Goal: Navigation & Orientation: Find specific page/section

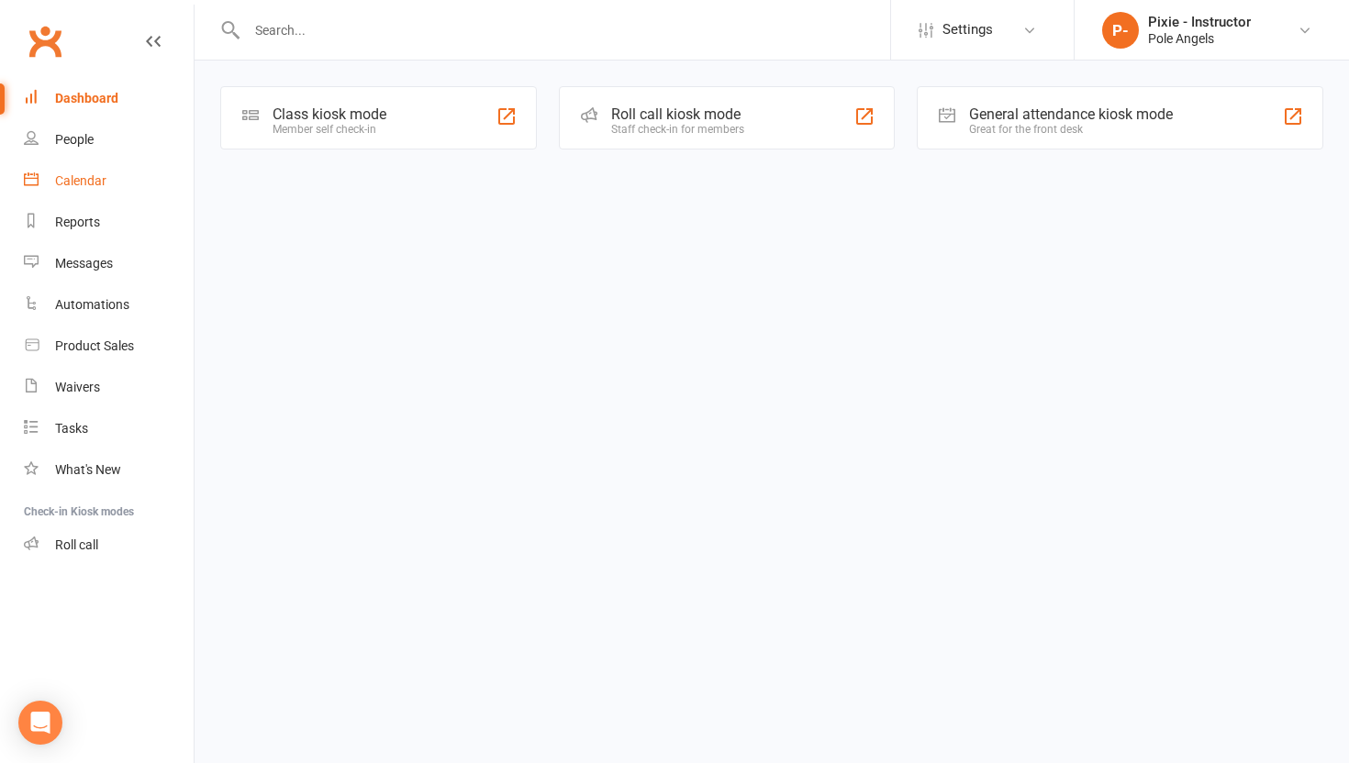
click at [100, 165] on link "Calendar" at bounding box center [109, 181] width 170 height 41
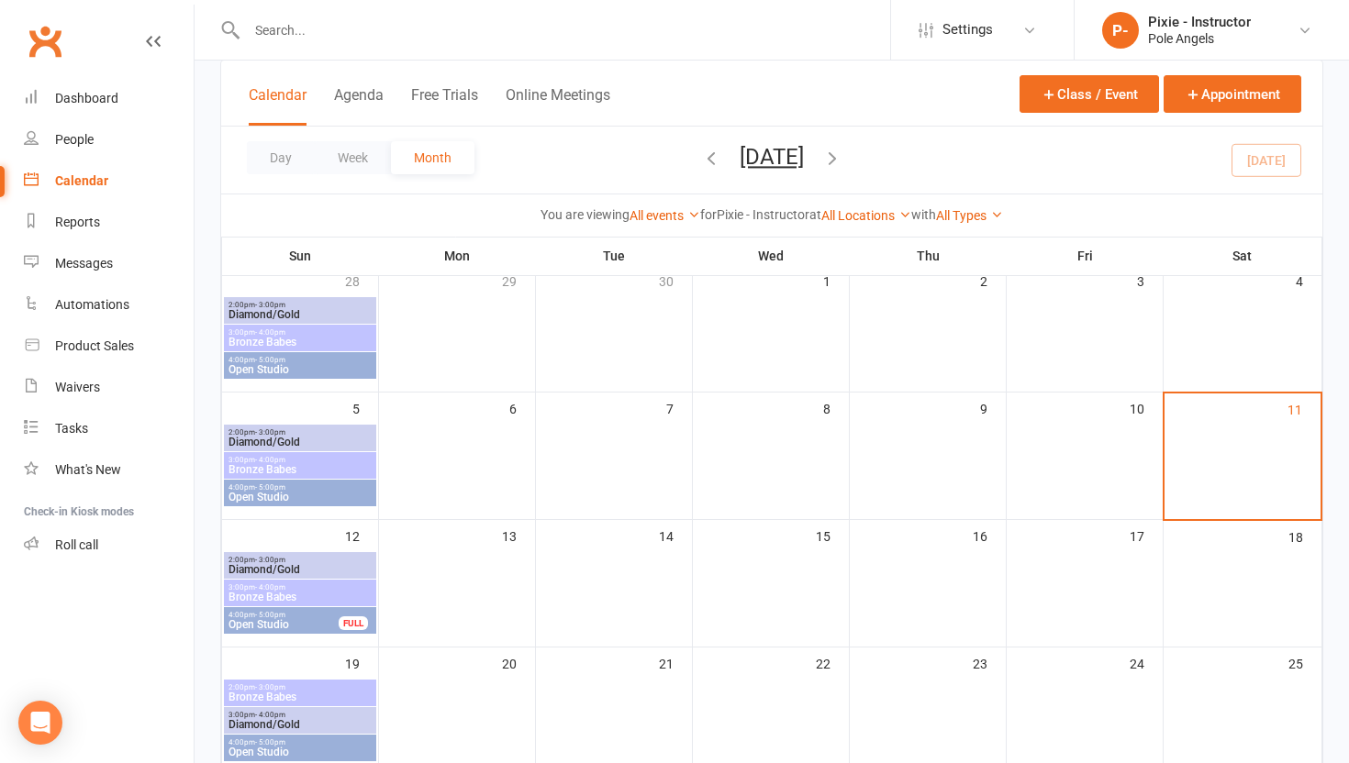
scroll to position [126, 0]
click at [342, 568] on span "Diamond/Gold" at bounding box center [300, 568] width 145 height 11
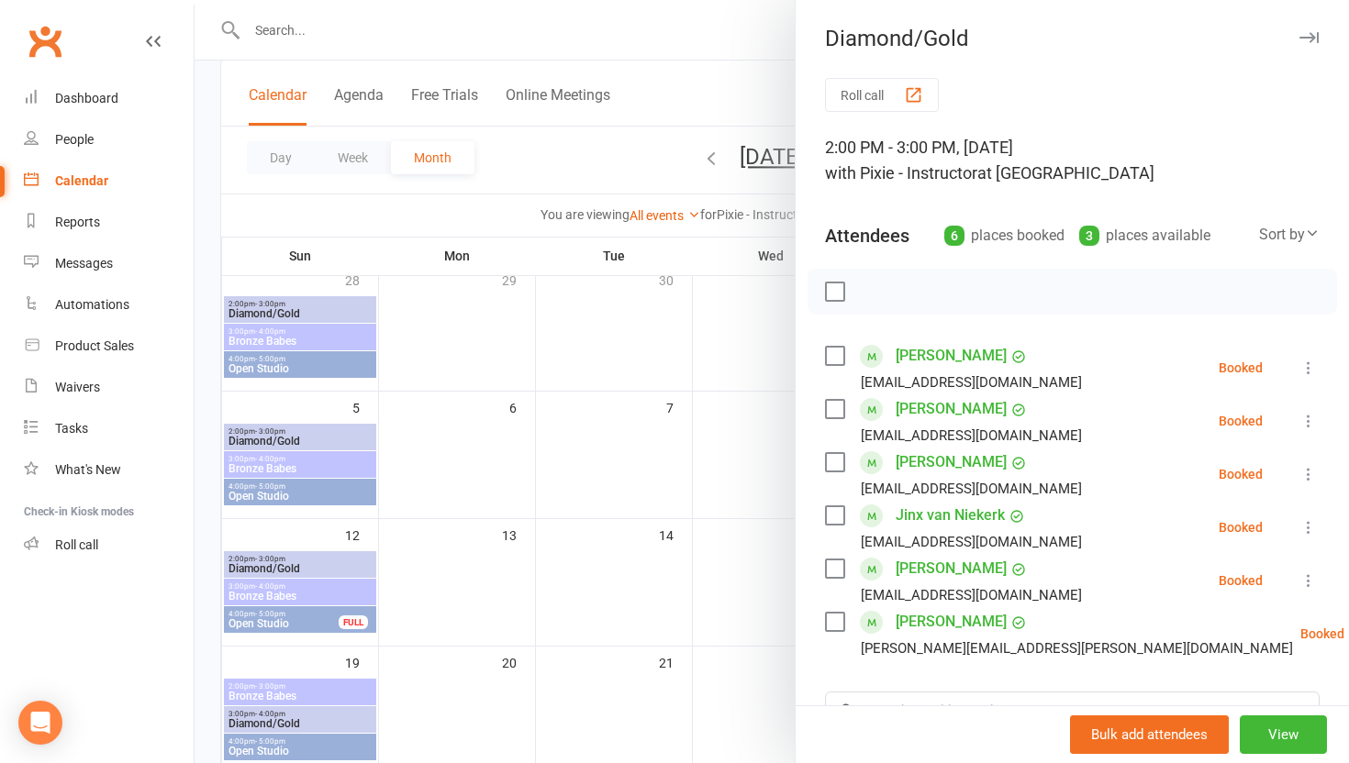
scroll to position [47, 0]
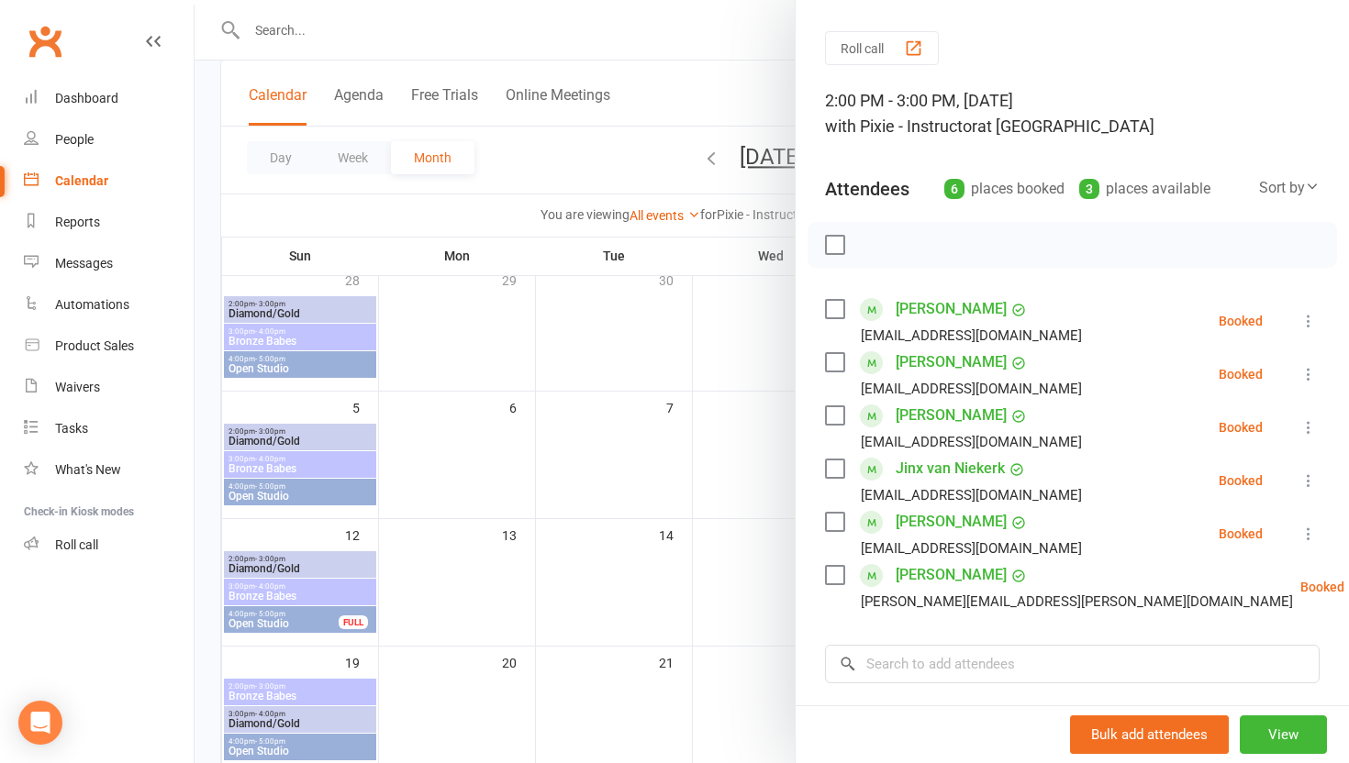
click at [316, 595] on div at bounding box center [772, 381] width 1154 height 763
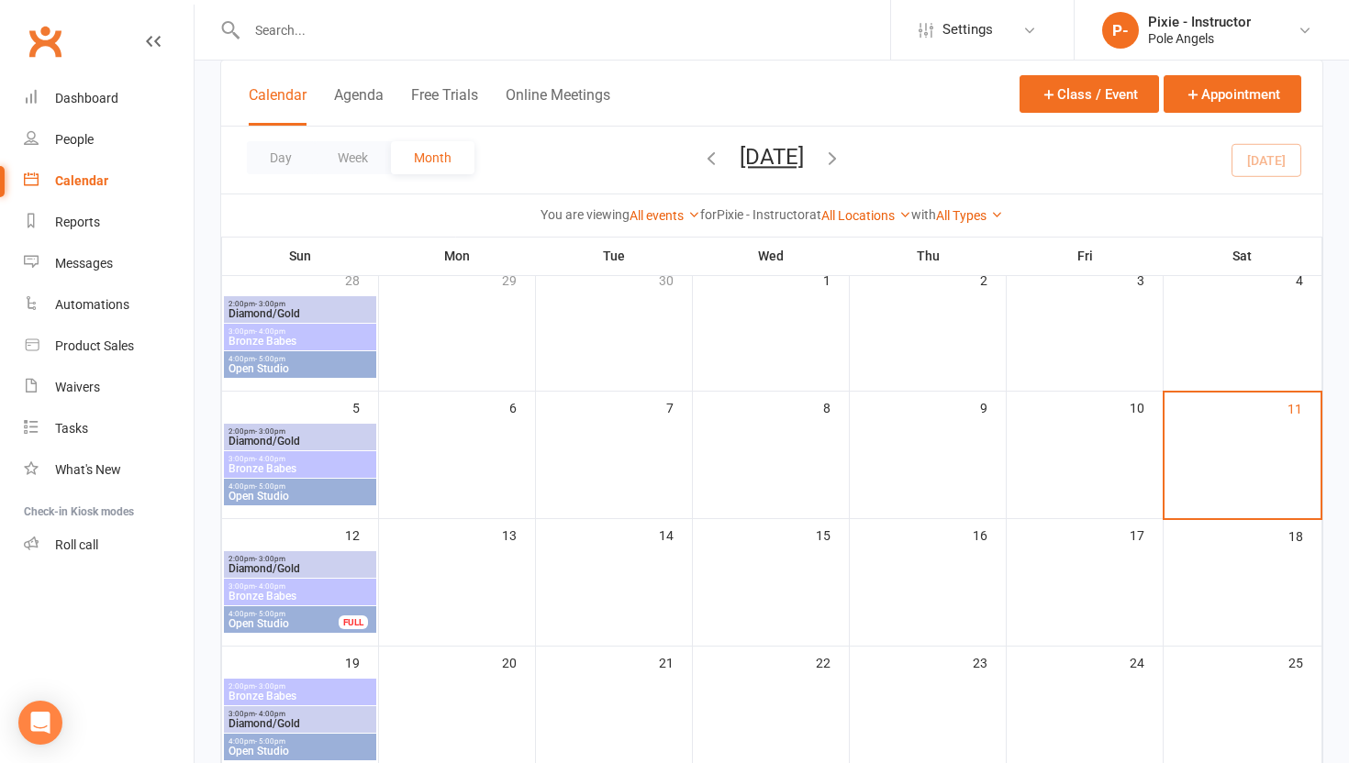
click at [316, 595] on span "Bronze Babes" at bounding box center [300, 596] width 145 height 11
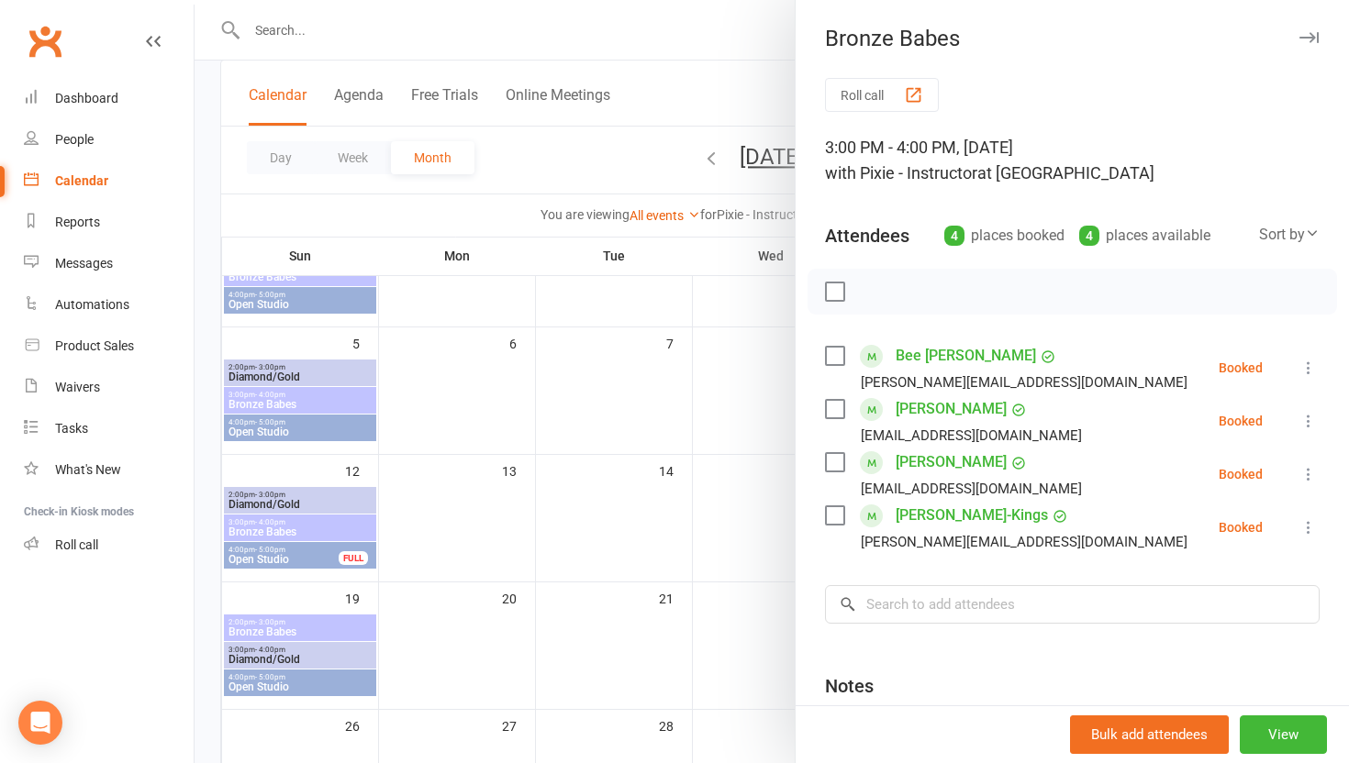
scroll to position [192, 0]
click at [294, 554] on div at bounding box center [772, 381] width 1154 height 763
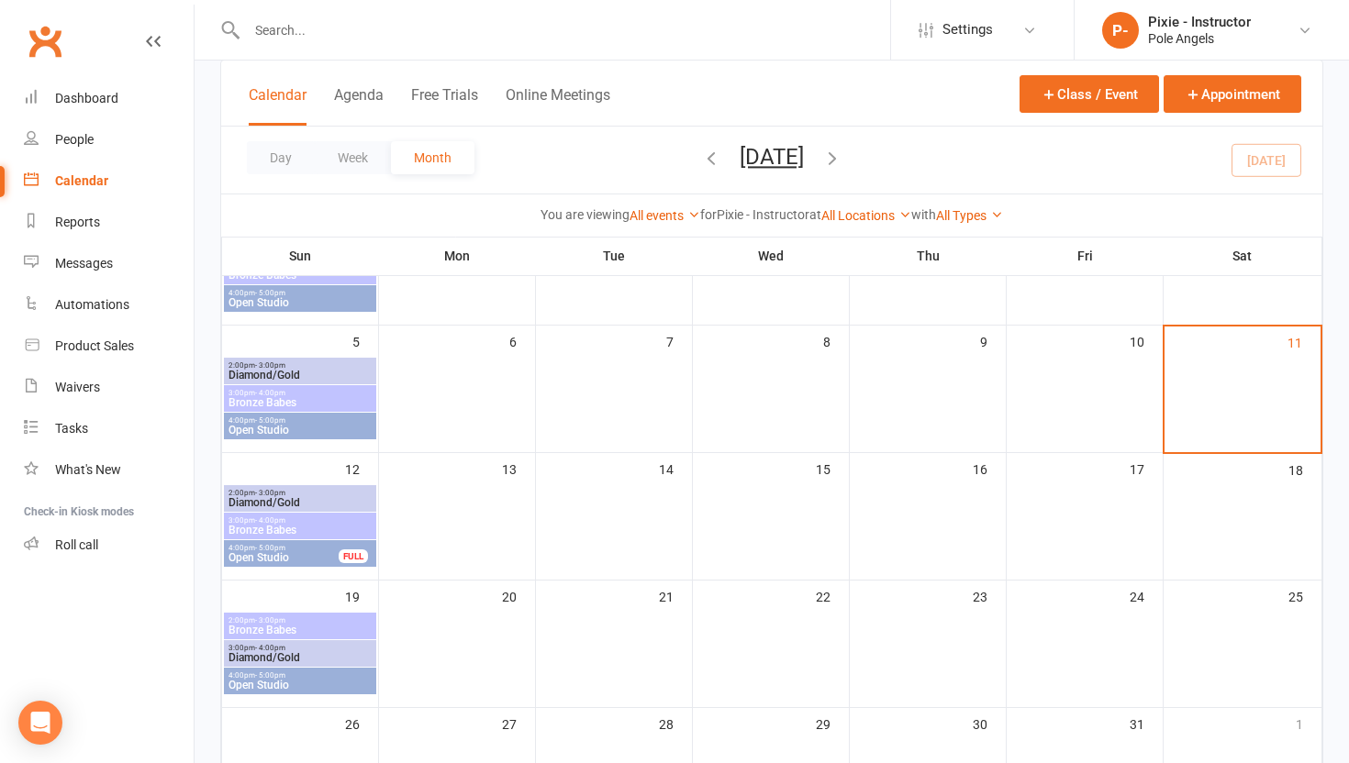
click at [294, 554] on span "Open Studio" at bounding box center [284, 557] width 112 height 11
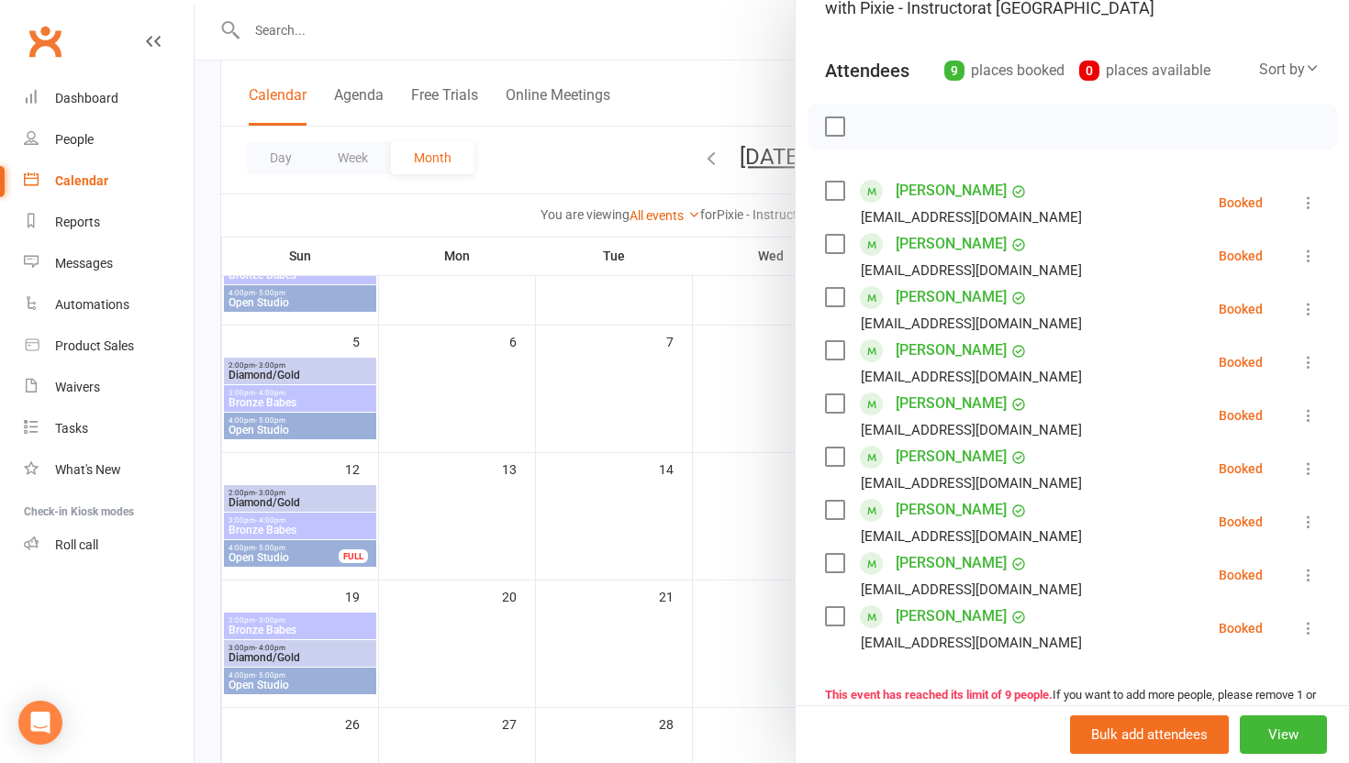
scroll to position [168, 0]
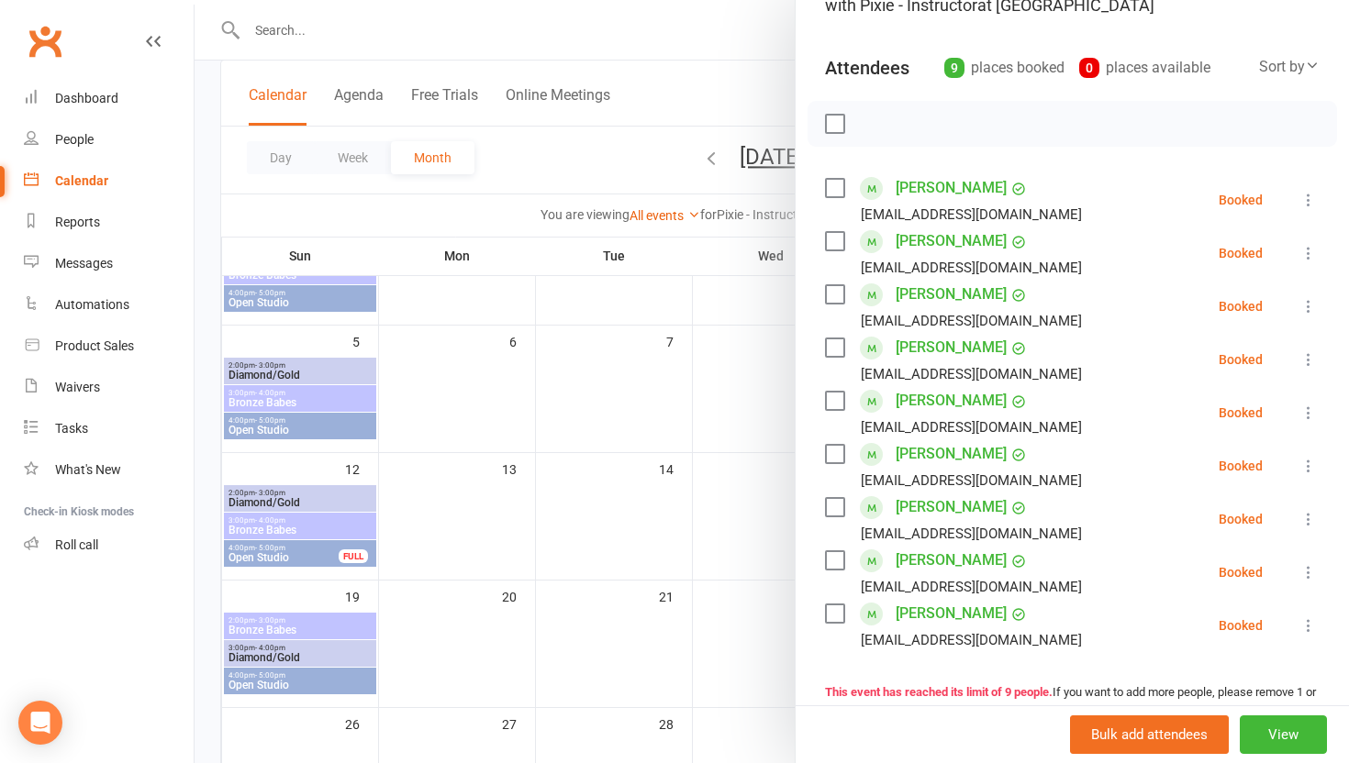
click at [309, 623] on div at bounding box center [772, 381] width 1154 height 763
